Goal: Task Accomplishment & Management: Use online tool/utility

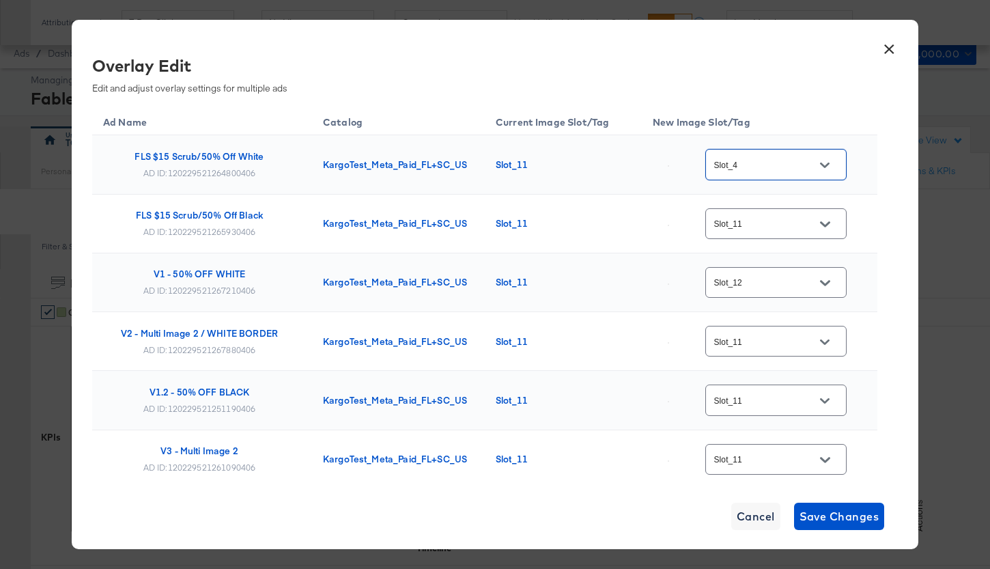
scroll to position [628, 0]
click at [829, 221] on icon "Open" at bounding box center [825, 224] width 10 height 10
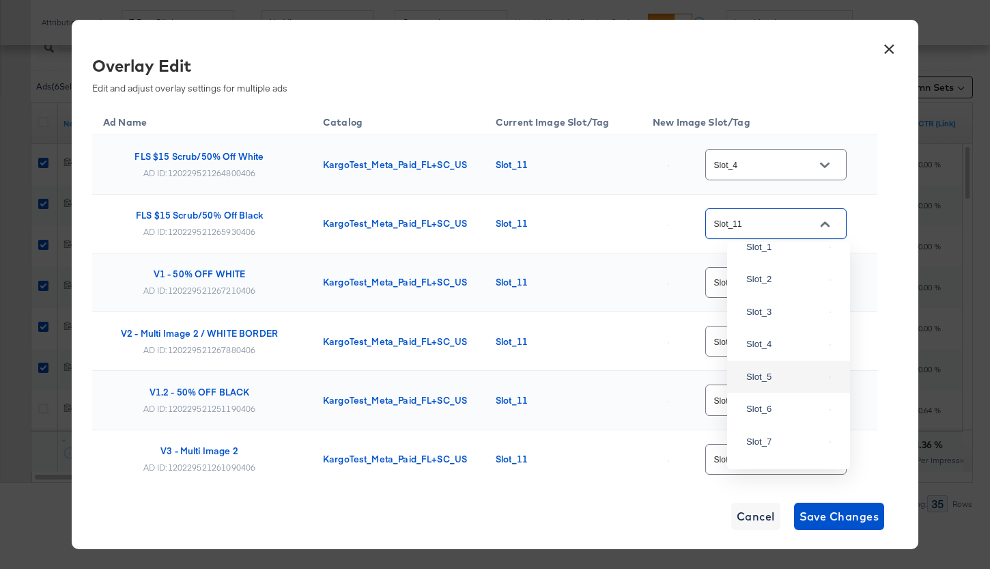
scroll to position [64, 0]
click at [785, 370] on div "Slot_5" at bounding box center [786, 363] width 78 height 14
type input "Slot_5"
click at [883, 235] on div "Overlay Edit Edit and adjust overlay settings for multiple ads Ad Name Catalog …" at bounding box center [495, 267] width 806 height 426
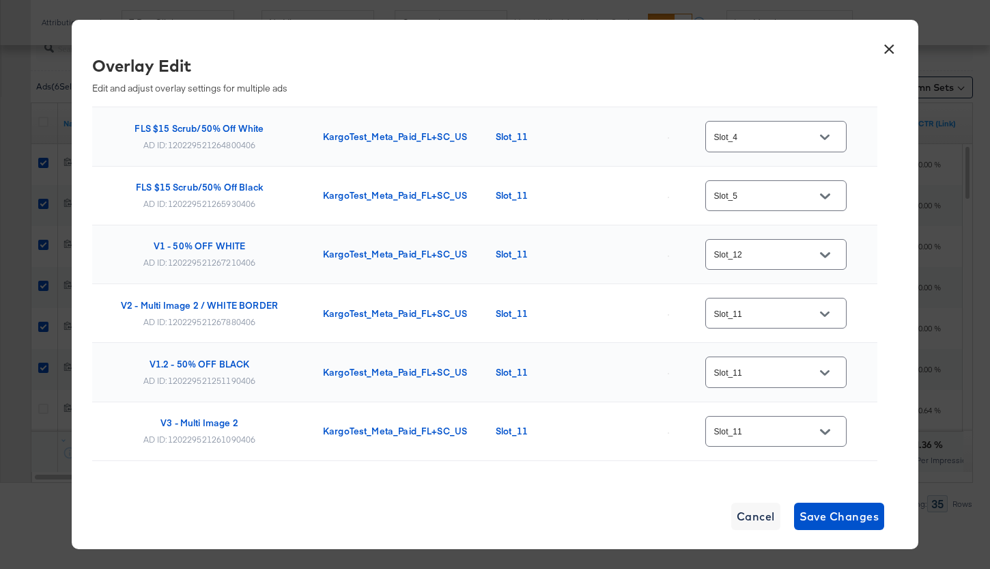
scroll to position [46, 0]
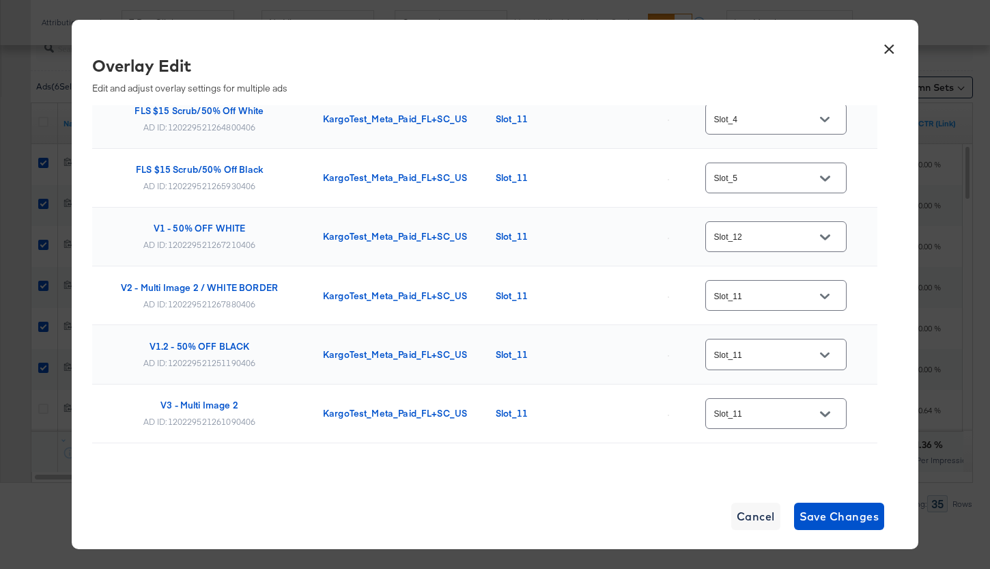
click at [839, 294] on div at bounding box center [825, 296] width 29 height 20
click at [831, 301] on button "Open" at bounding box center [825, 296] width 20 height 20
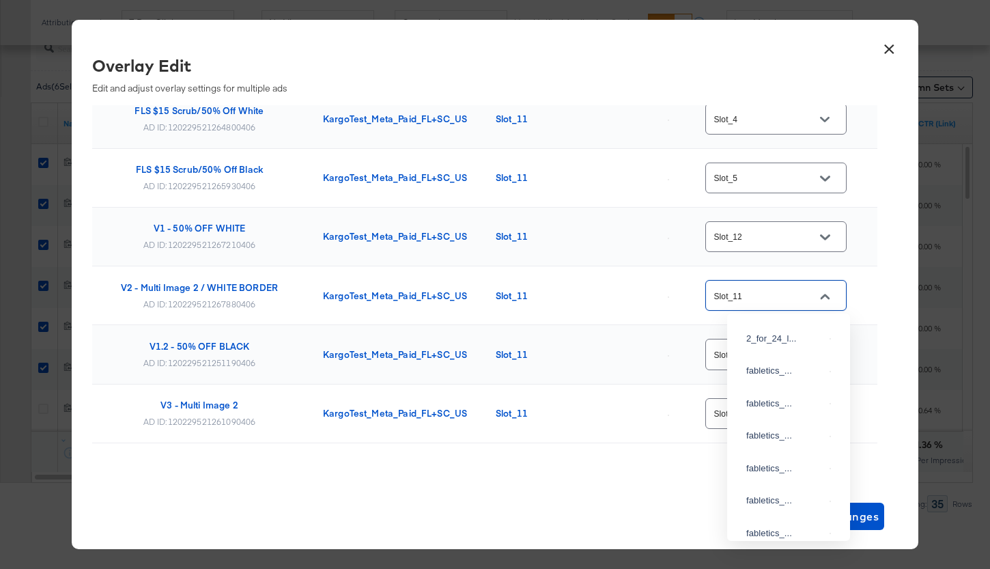
scroll to position [630, 0]
click at [790, 296] on div "Slot_18" at bounding box center [786, 289] width 78 height 14
type input "Slot_18"
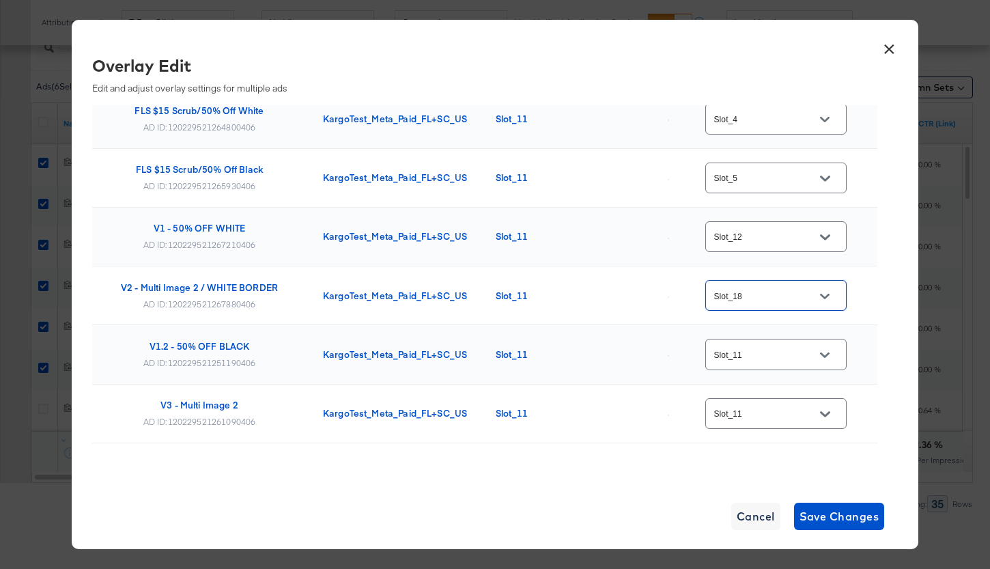
click at [860, 302] on div "Slot_18" at bounding box center [757, 295] width 208 height 36
click at [835, 357] on button "Open" at bounding box center [825, 355] width 20 height 20
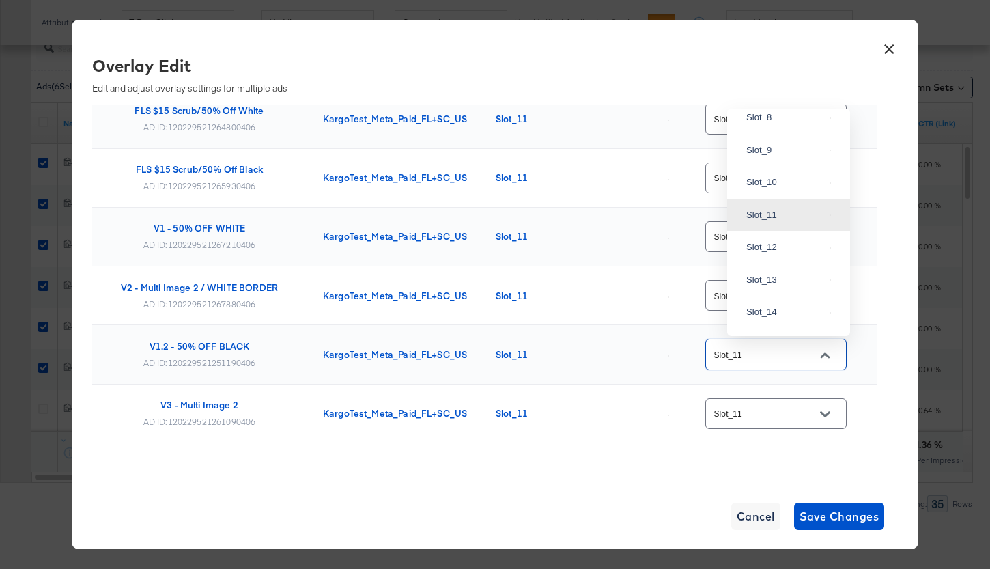
scroll to position [0, 0]
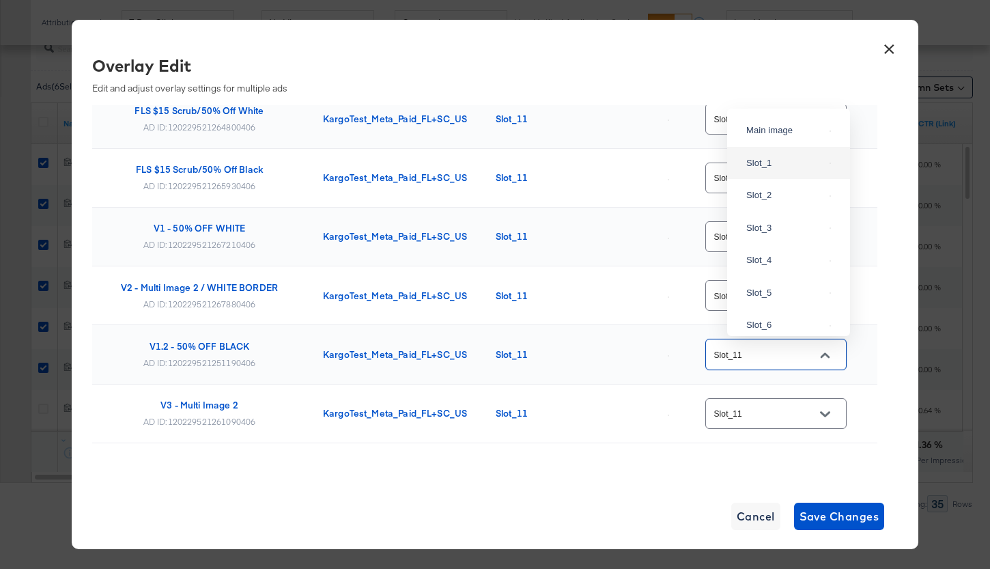
click at [804, 171] on div "Slot_1" at bounding box center [788, 163] width 101 height 25
type input "Slot_1"
click at [882, 298] on div "Overlay Edit Edit and adjust overlay settings for multiple ads Ad Name Catalog …" at bounding box center [495, 267] width 806 height 426
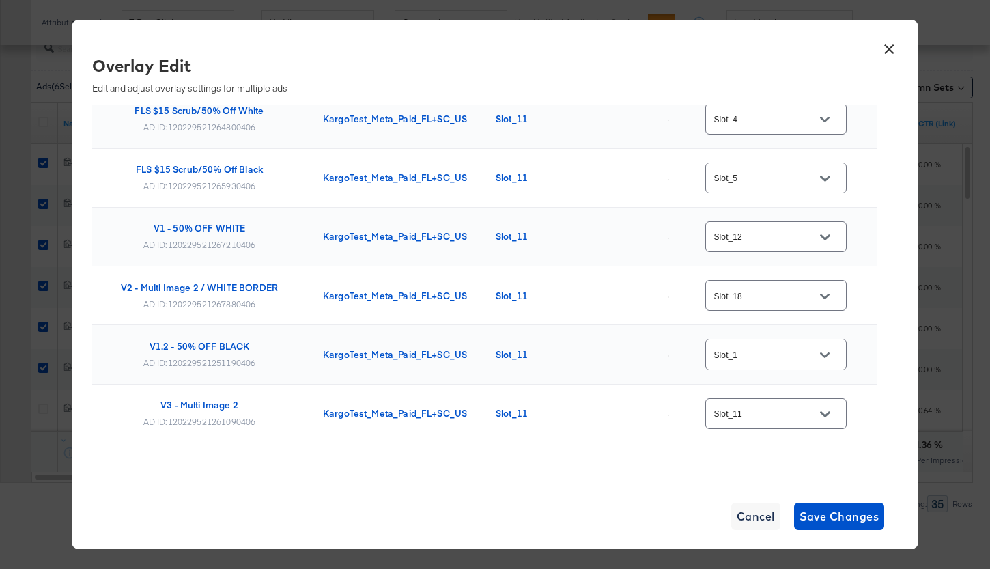
scroll to position [76, 0]
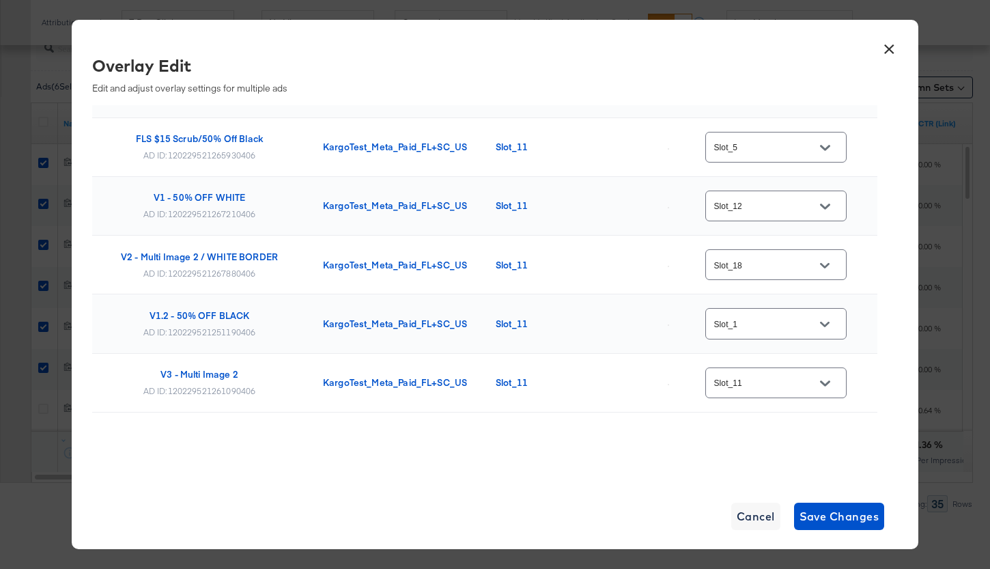
click at [831, 373] on button "Open" at bounding box center [825, 383] width 20 height 20
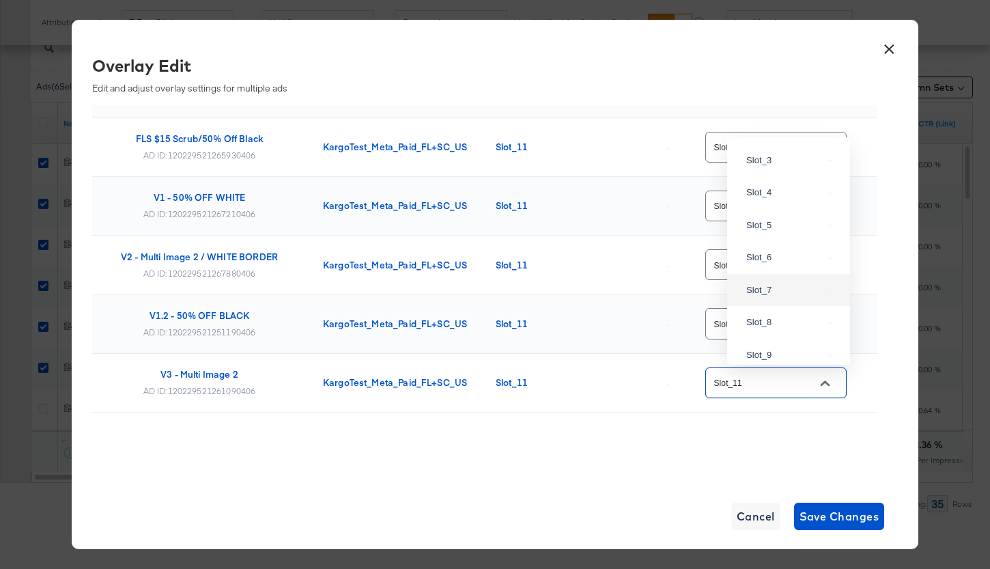
scroll to position [0, 0]
click at [782, 231] on div "Slot_2" at bounding box center [786, 224] width 78 height 14
type input "Slot_2"
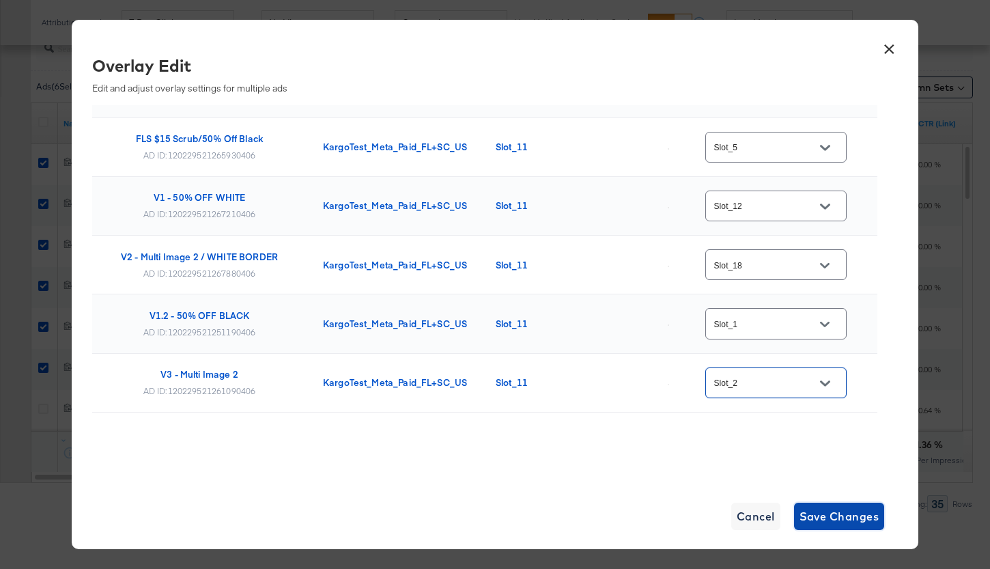
click at [834, 512] on span "Save Changes" at bounding box center [840, 516] width 80 height 19
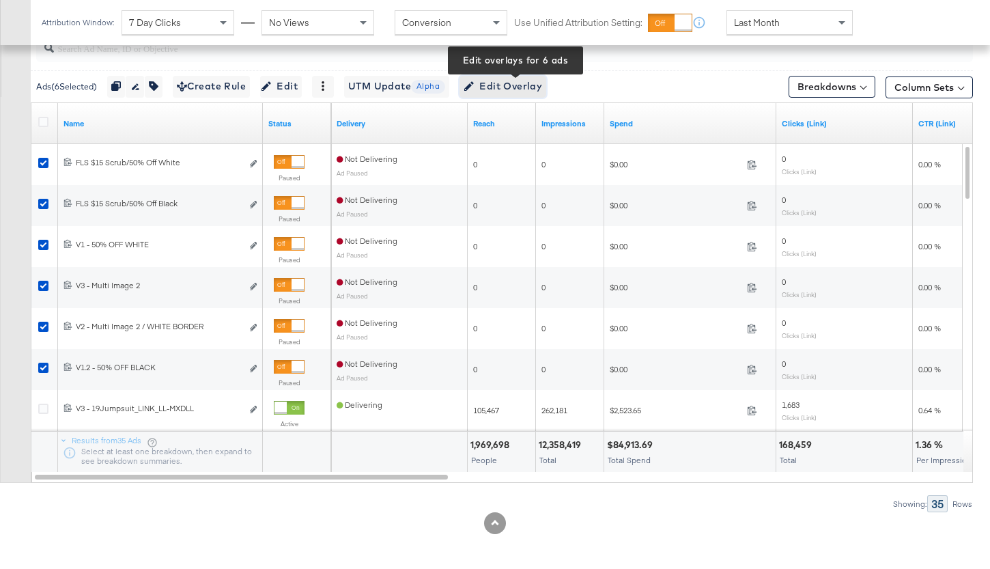
click at [518, 94] on span "Edit Overlay Edit overlays for 6 ads" at bounding box center [503, 86] width 79 height 17
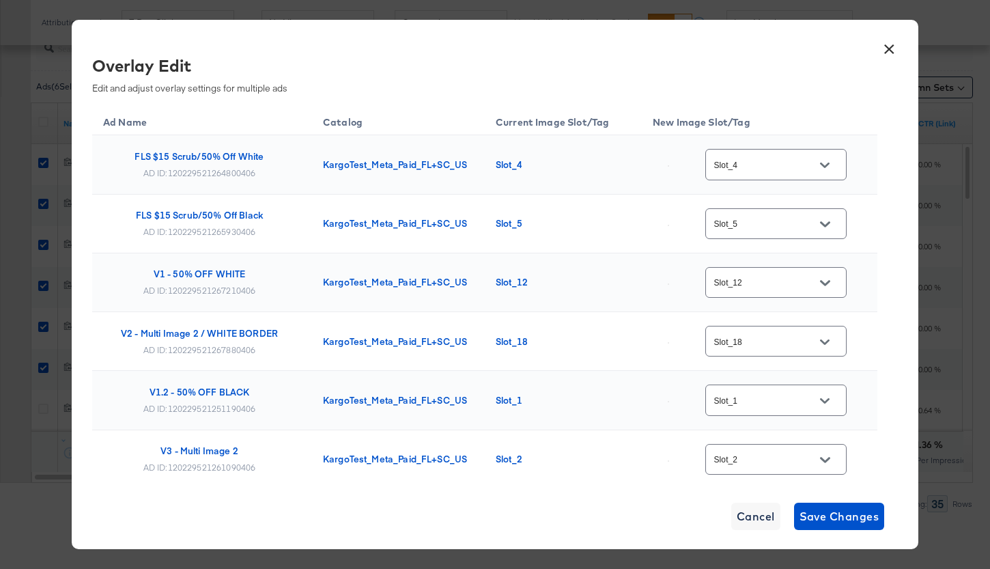
scroll to position [76, 0]
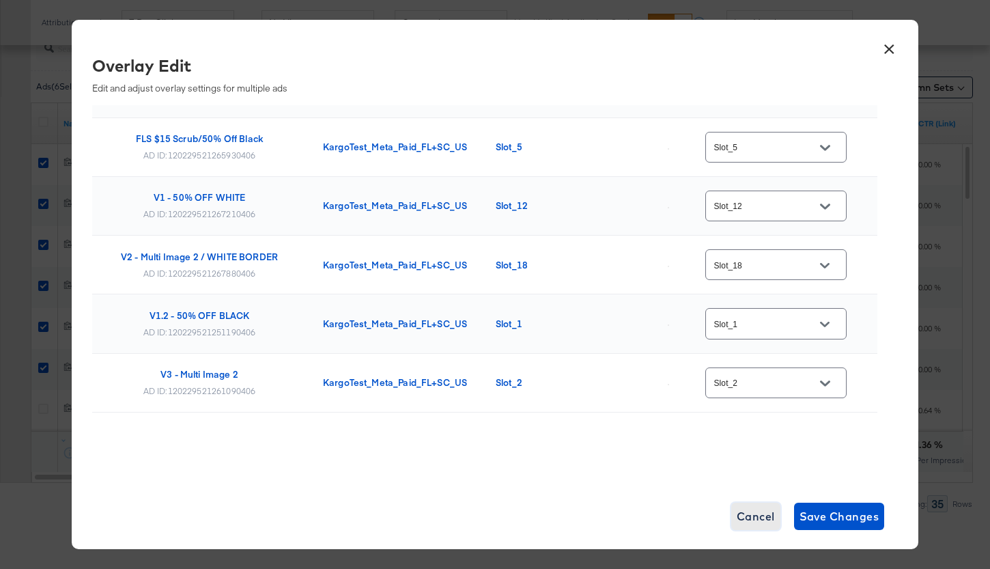
click at [758, 525] on span "Cancel" at bounding box center [756, 516] width 38 height 19
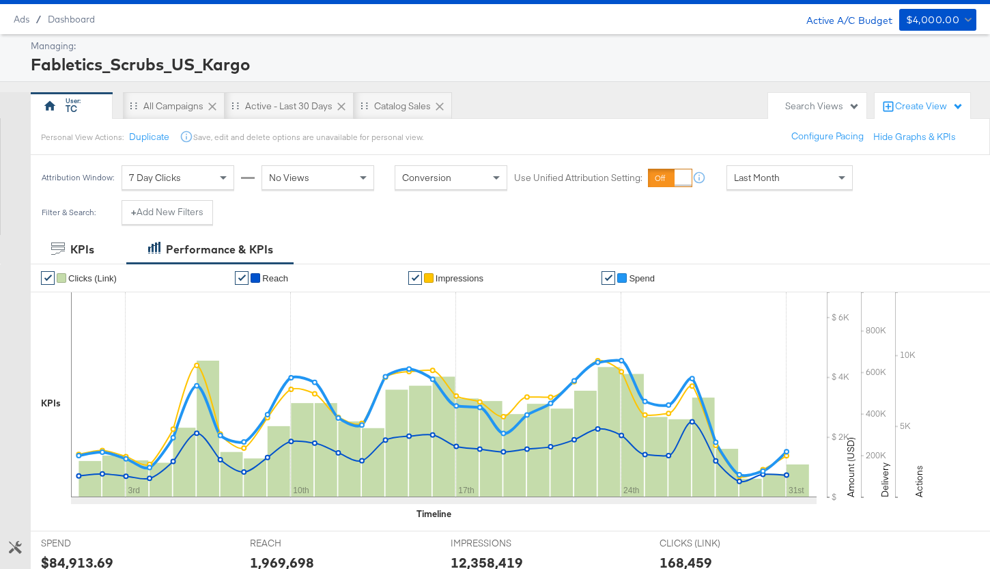
scroll to position [0, 0]
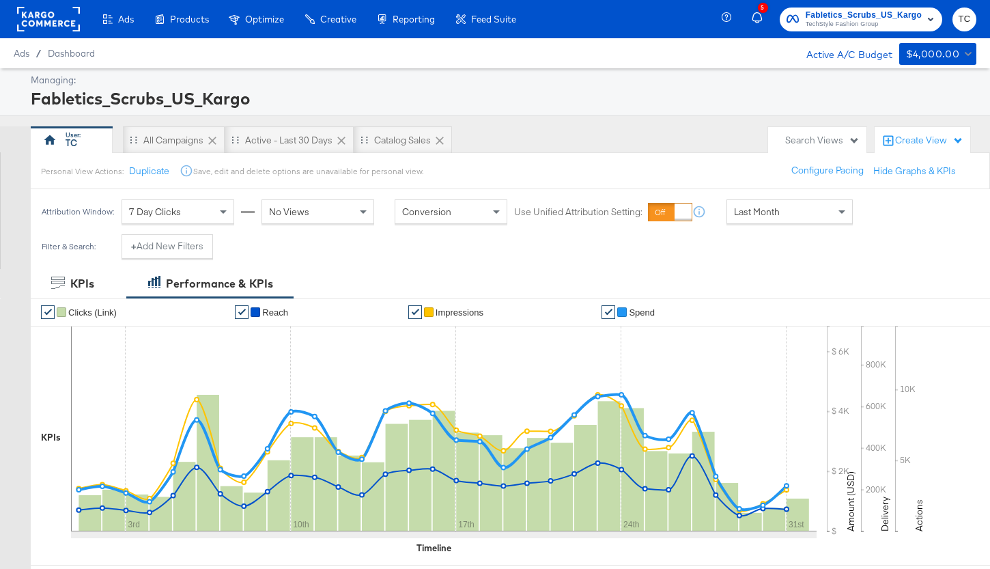
click at [885, 23] on span "TechStyle Fashion Group" at bounding box center [864, 24] width 116 height 11
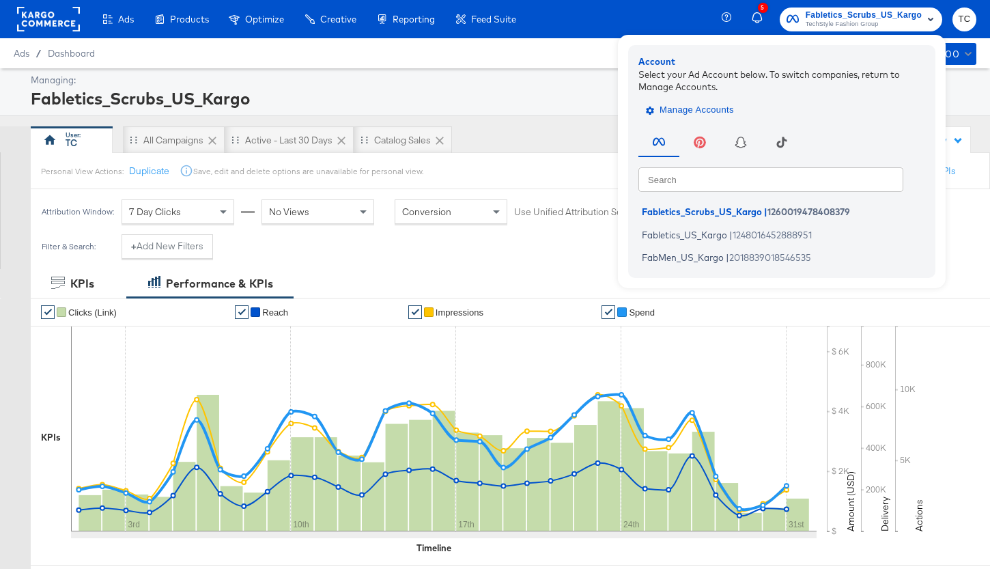
click at [732, 111] on span "Manage Accounts" at bounding box center [691, 110] width 85 height 16
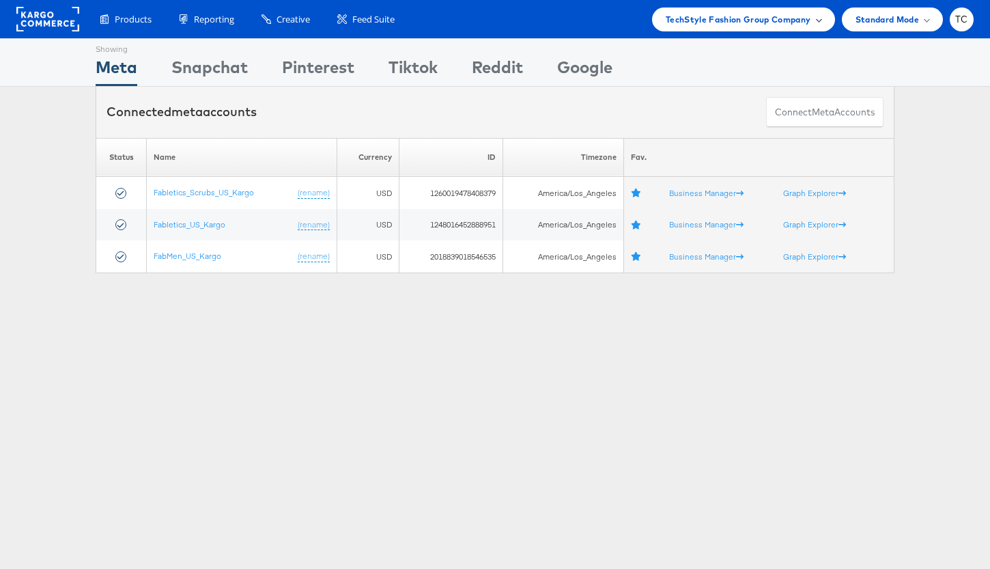
click at [723, 22] on span "TechStyle Fashion Group Company" at bounding box center [738, 19] width 145 height 14
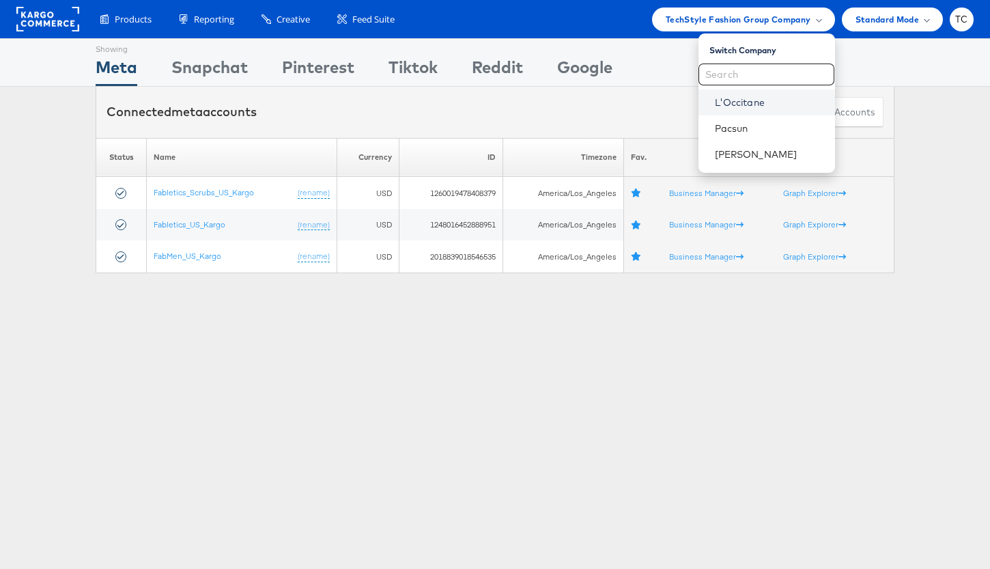
click at [760, 98] on link "L'Occitane" at bounding box center [769, 103] width 109 height 14
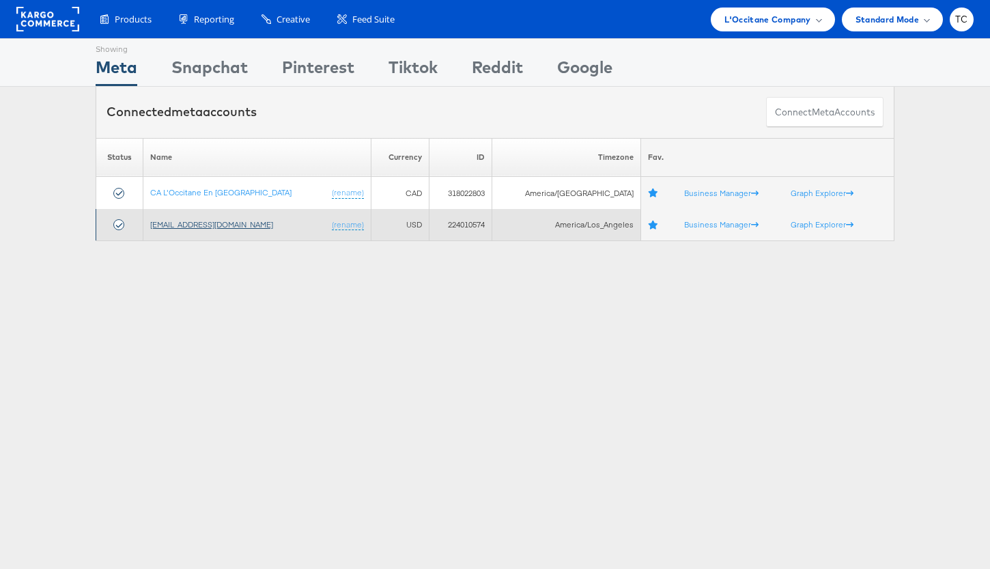
click at [240, 225] on link "[EMAIL_ADDRESS][DOMAIN_NAME]" at bounding box center [211, 224] width 123 height 10
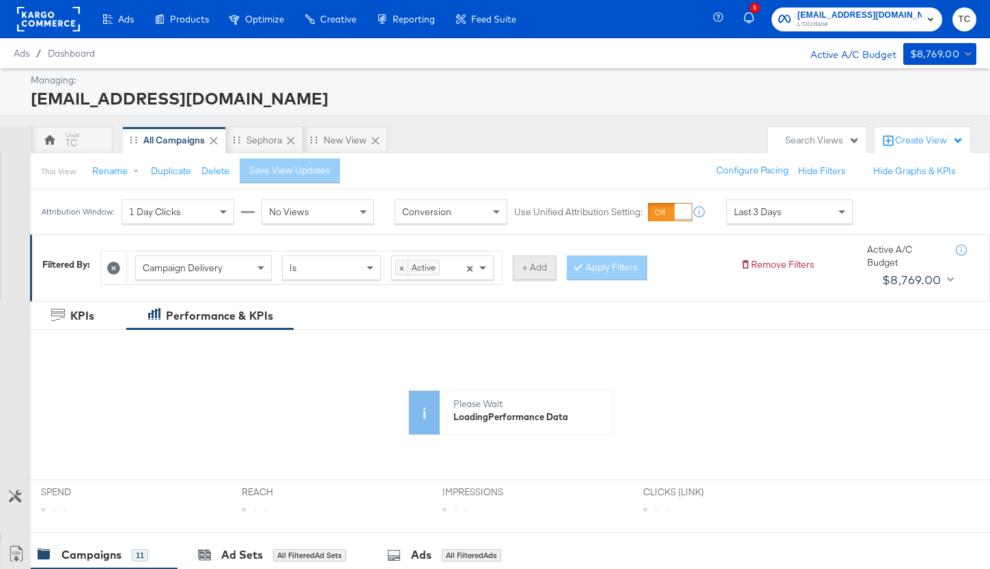
click at [551, 266] on button "+ Add" at bounding box center [535, 267] width 44 height 25
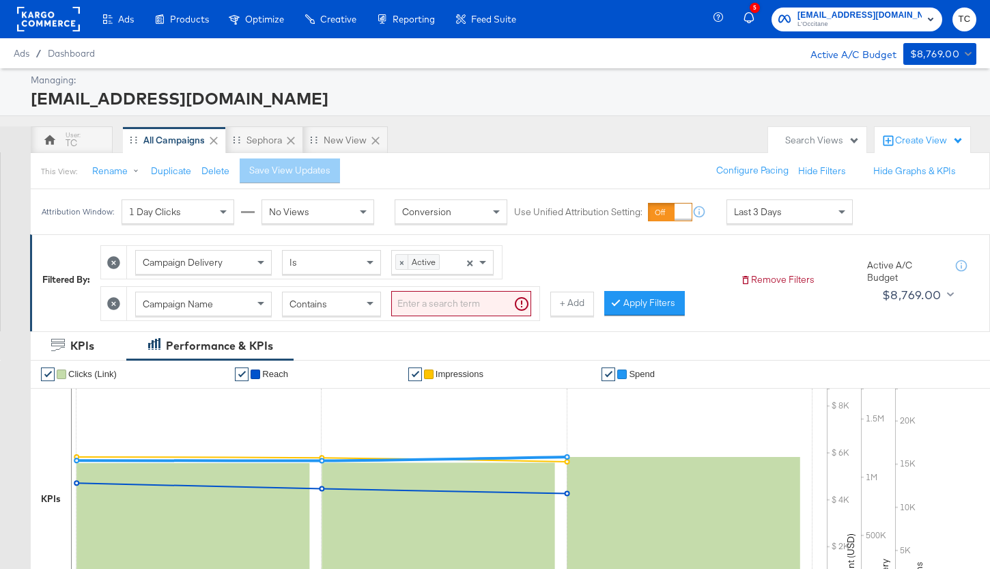
click at [310, 302] on span "Contains" at bounding box center [309, 304] width 38 height 12
click at [428, 304] on input "search" at bounding box center [461, 303] width 140 height 25
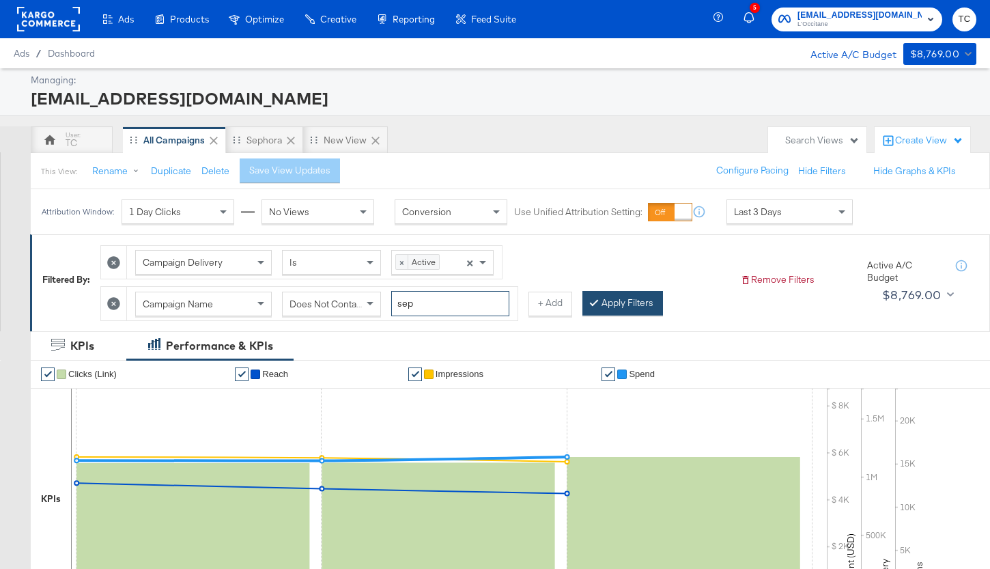
type input "sep"
click at [640, 305] on button "Apply Filters" at bounding box center [623, 303] width 81 height 25
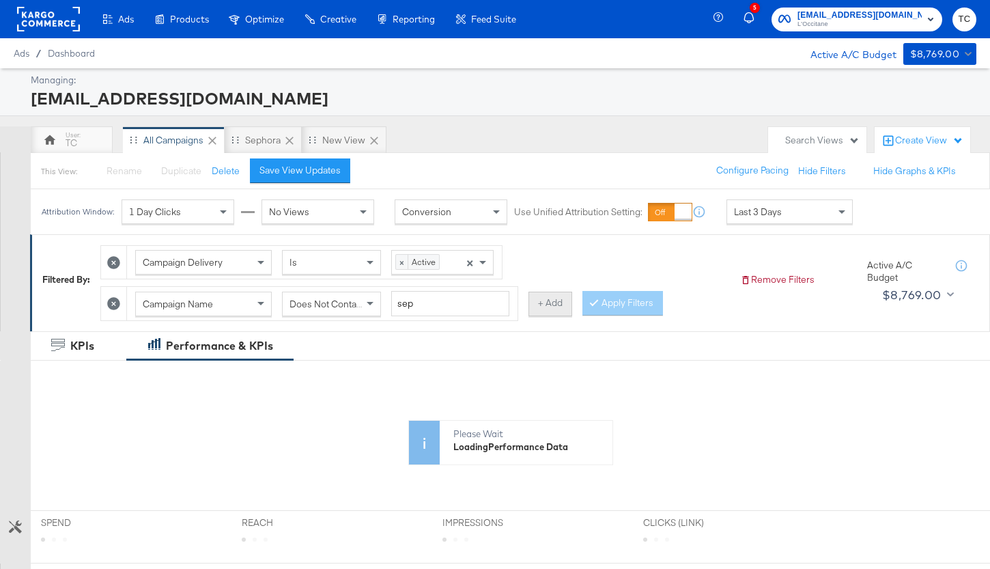
click at [555, 307] on button "+ Add" at bounding box center [551, 304] width 44 height 25
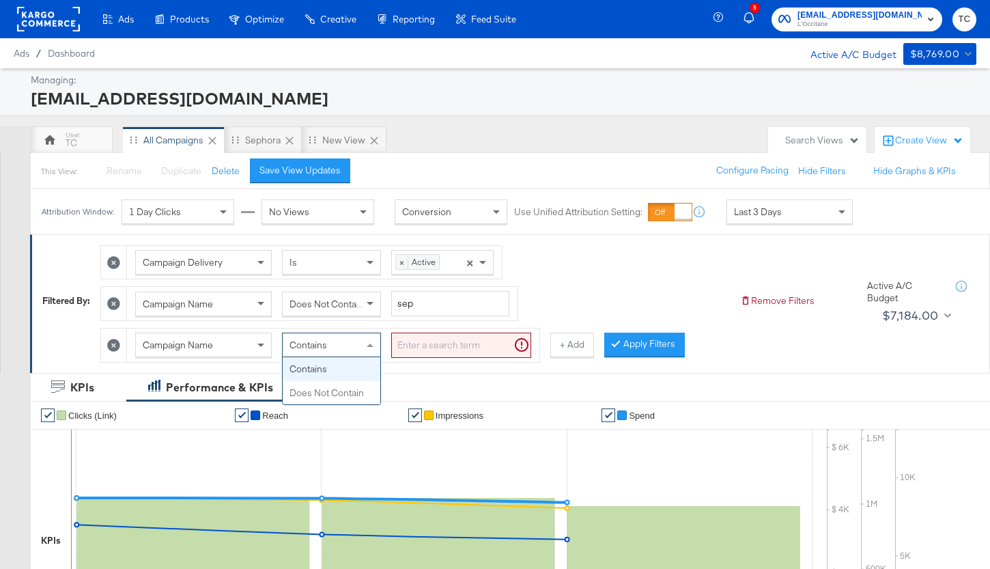
click at [359, 340] on div "Contains" at bounding box center [332, 344] width 98 height 23
click at [446, 348] on input "search" at bounding box center [461, 345] width 140 height 25
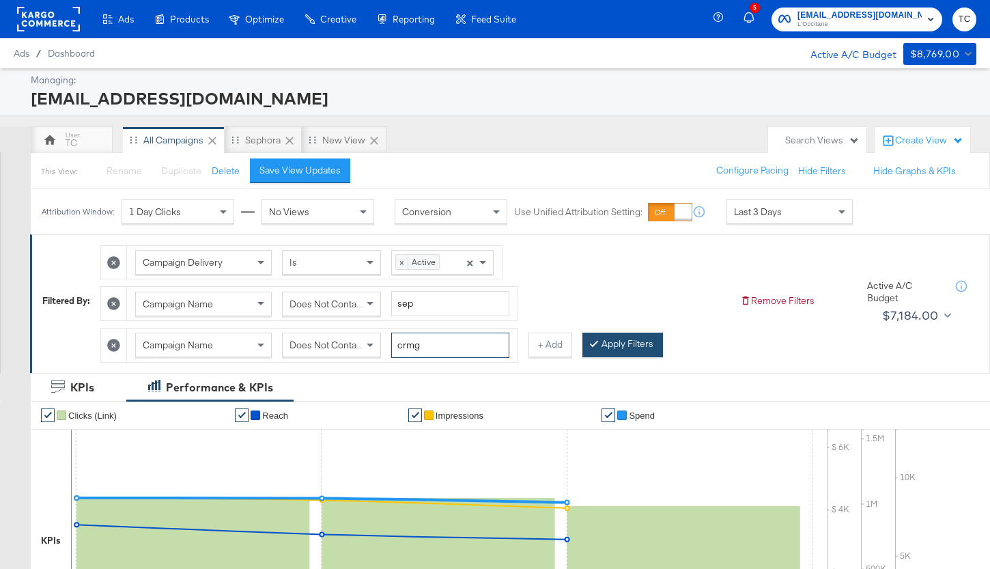
type input "crmg"
click at [607, 348] on button "Apply Filters" at bounding box center [623, 345] width 81 height 25
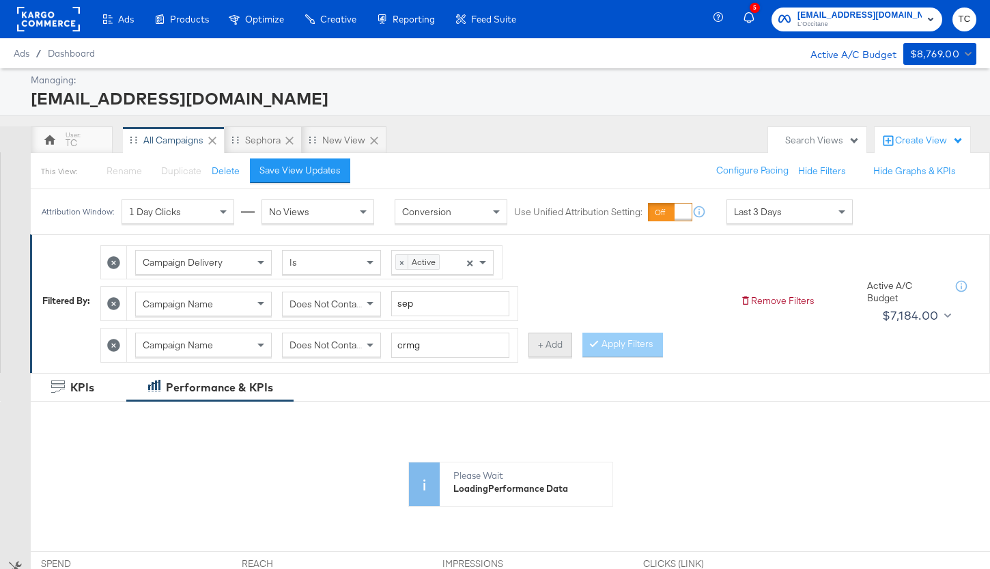
click at [546, 353] on button "+ Add" at bounding box center [551, 345] width 44 height 25
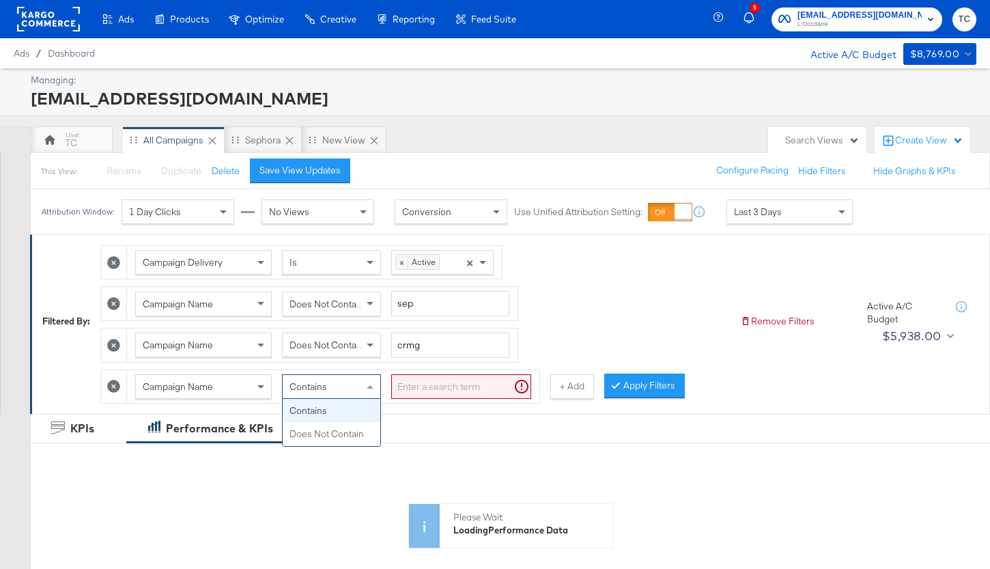
click at [334, 395] on div "Contains" at bounding box center [332, 386] width 98 height 23
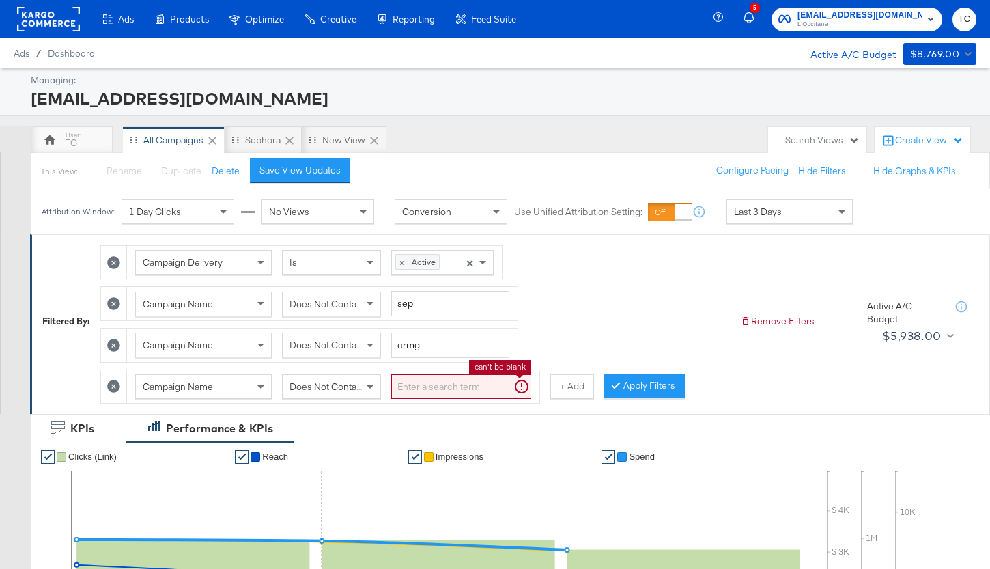
click at [428, 395] on input "search" at bounding box center [461, 386] width 140 height 25
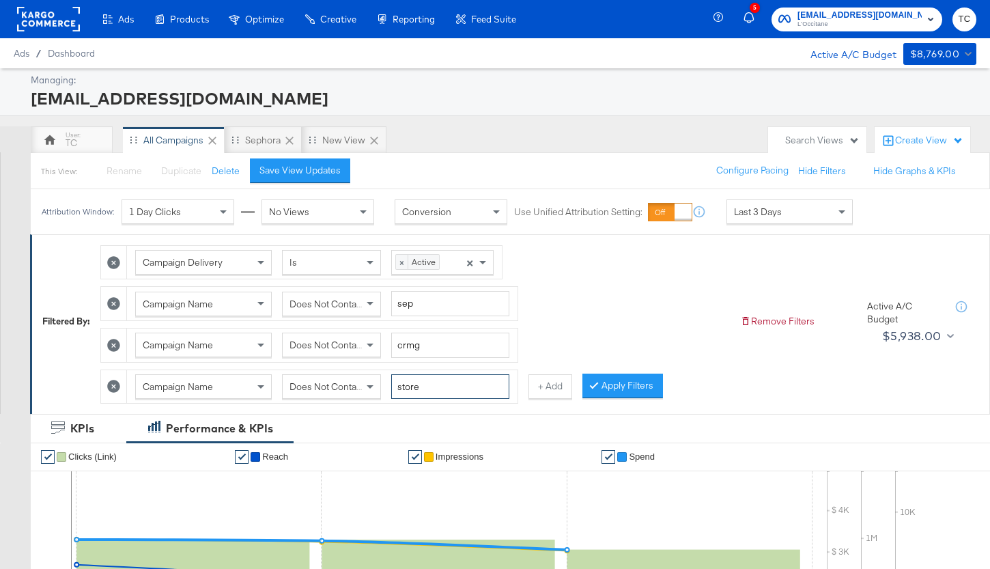
type input "store"
click at [620, 388] on button "Apply Filters" at bounding box center [623, 386] width 81 height 25
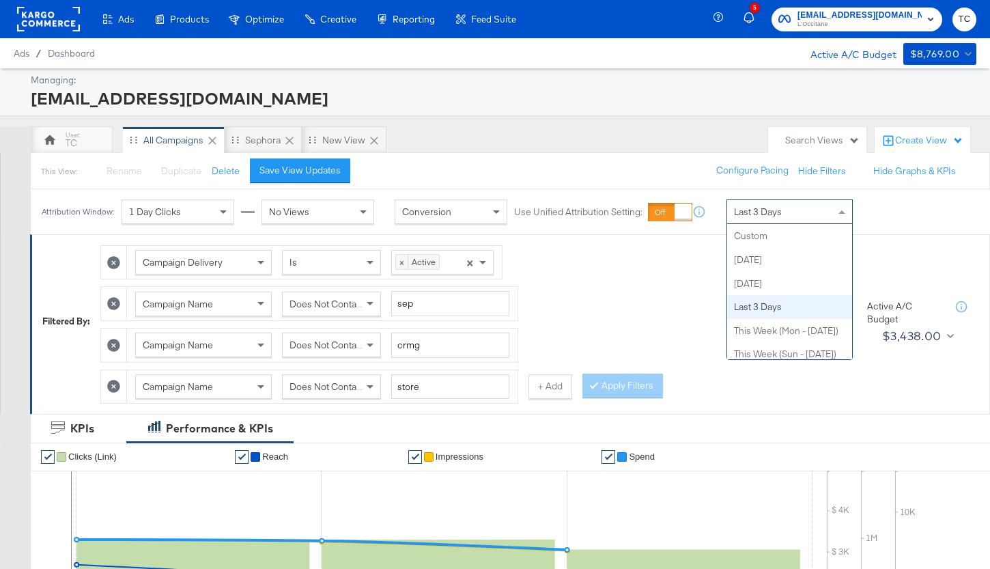
click at [823, 217] on div "Last 3 Days" at bounding box center [789, 211] width 125 height 23
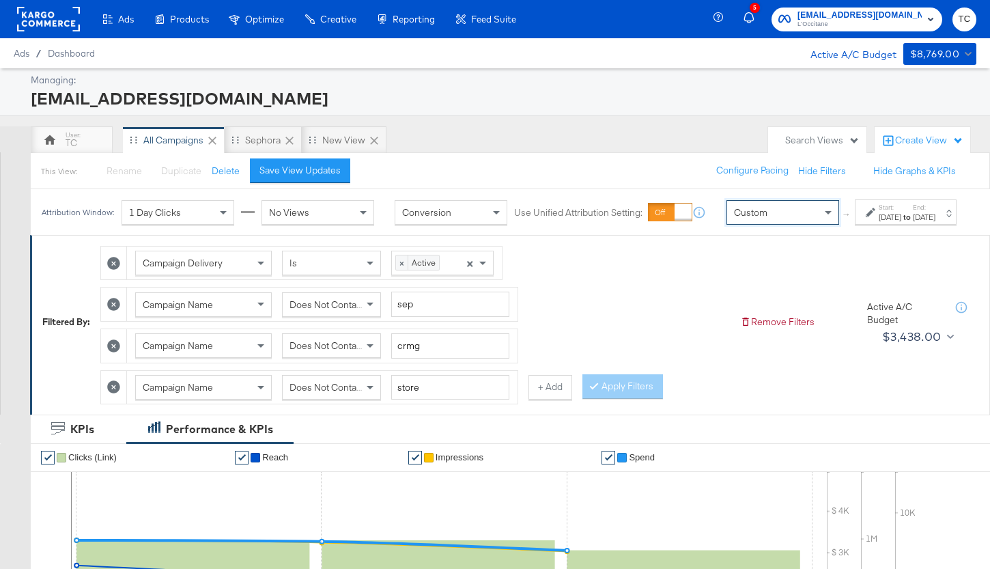
click at [879, 223] on div "Aug 15th 2025" at bounding box center [890, 217] width 23 height 11
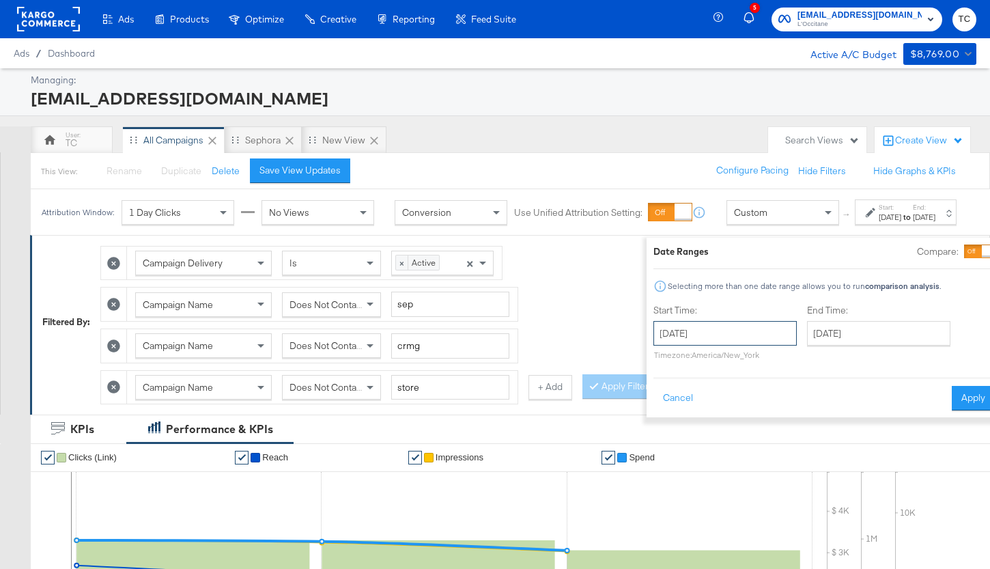
click at [710, 337] on input "August 15th 2025" at bounding box center [725, 333] width 143 height 25
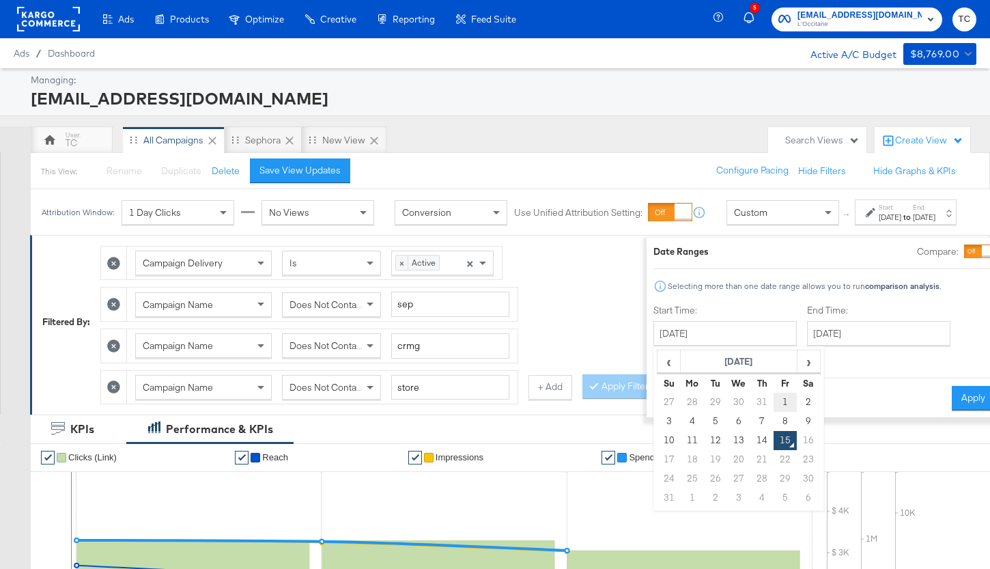
click at [774, 398] on td "1" at bounding box center [785, 402] width 23 height 19
type input "August 1st 2025"
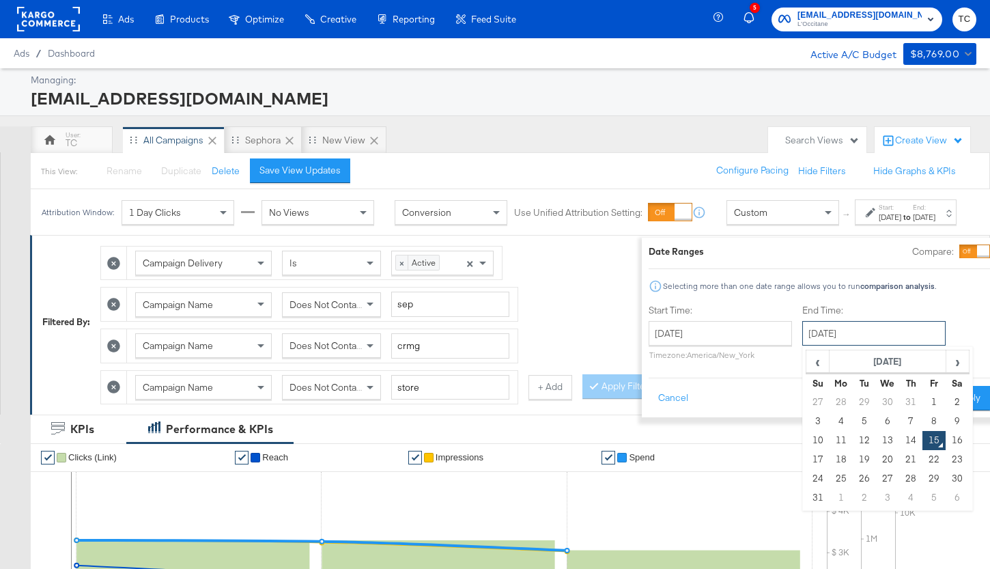
click at [831, 336] on input "August 15th 2025" at bounding box center [874, 333] width 143 height 25
click at [900, 441] on td "14" at bounding box center [911, 440] width 23 height 19
type input "August 14th 2025"
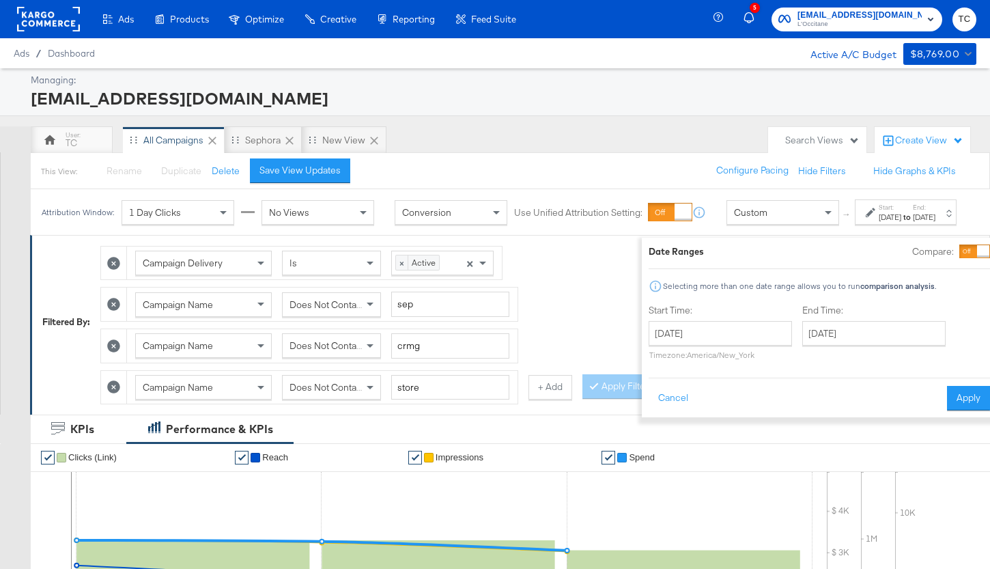
drag, startPoint x: 949, startPoint y: 392, endPoint x: 908, endPoint y: 393, distance: 41.7
click at [949, 392] on button "Apply" at bounding box center [968, 398] width 43 height 25
